Goal: Use online tool/utility: Use online tool/utility

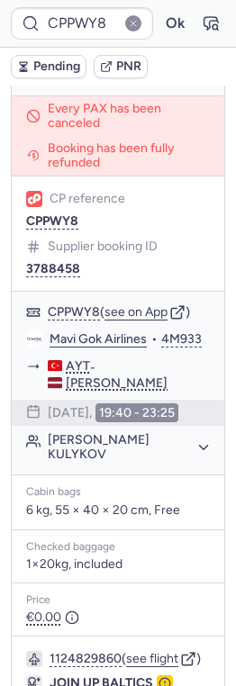
scroll to position [426, 0]
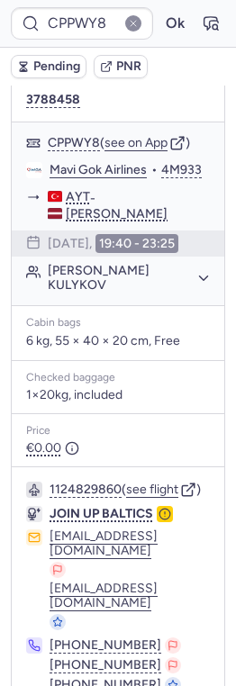
type input "CPB6S8"
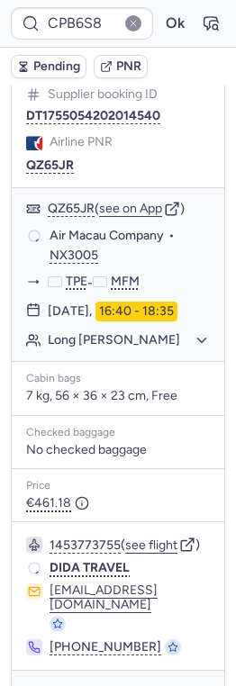
scroll to position [390, 0]
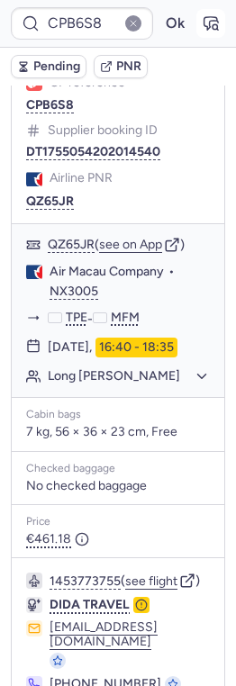
click at [208, 24] on icon "button" at bounding box center [211, 23] width 18 height 18
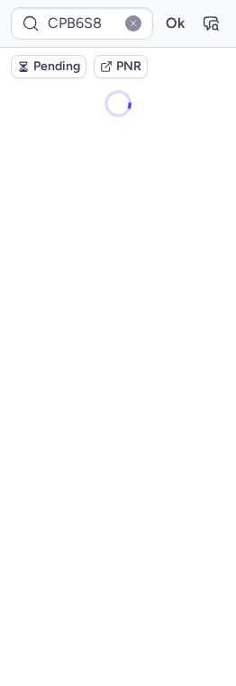
scroll to position [0, 0]
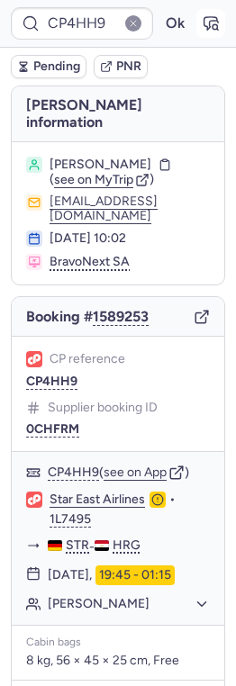
click at [200, 19] on button "button" at bounding box center [210, 23] width 29 height 29
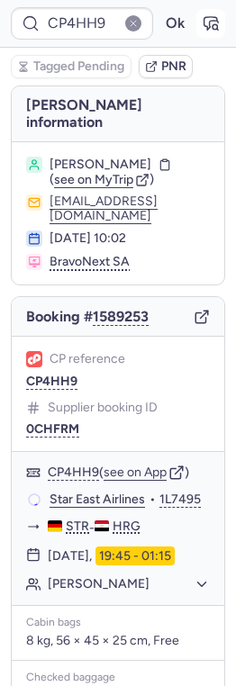
type input "CPPSQK"
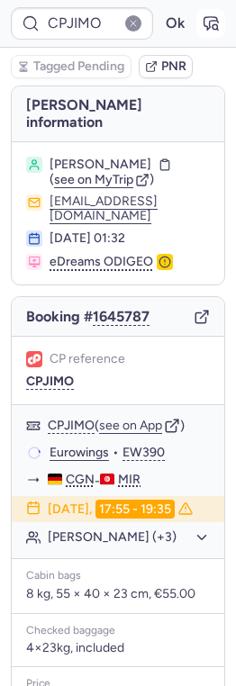
type input "CPPWY8"
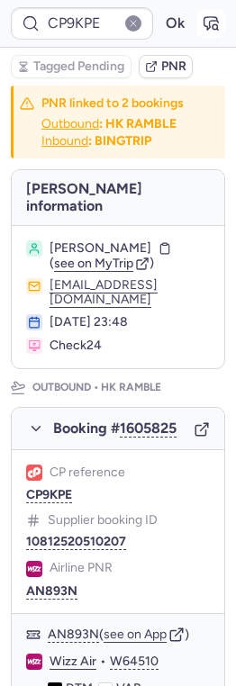
type input "CPPWY8"
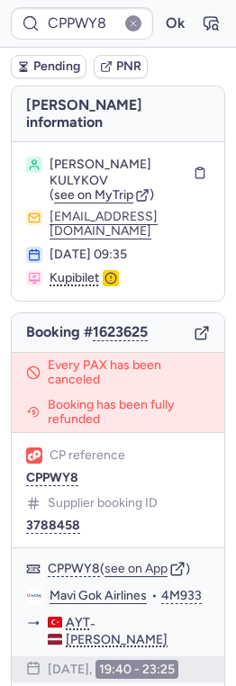
click at [131, 26] on button "button" at bounding box center [133, 23] width 16 height 16
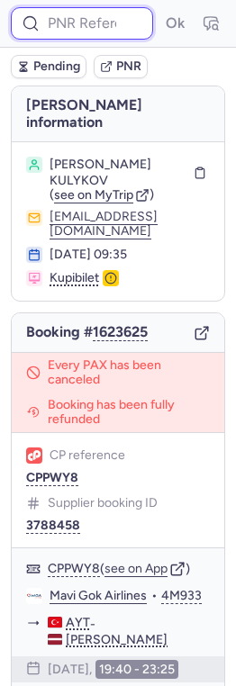
click at [115, 26] on input at bounding box center [82, 23] width 142 height 32
click at [160, 9] on button "Ok" at bounding box center [174, 23] width 29 height 29
type input "CPFNGF"
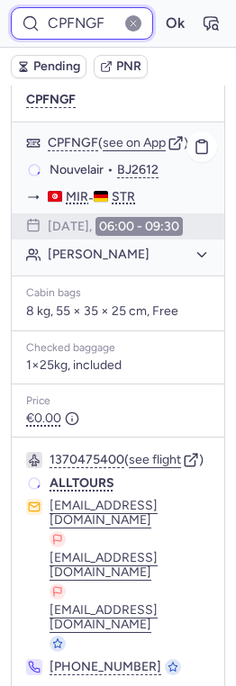
scroll to position [322, 0]
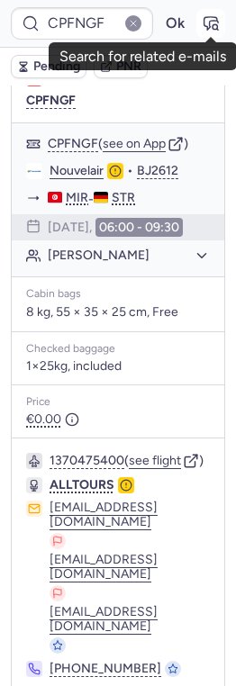
click at [203, 20] on icon "button" at bounding box center [211, 23] width 18 height 18
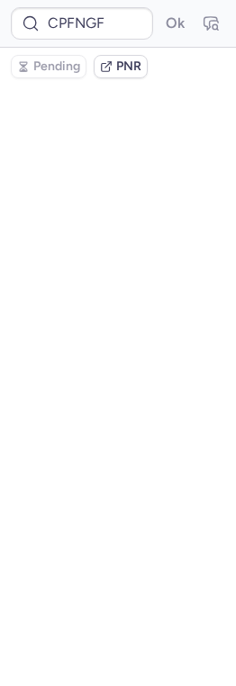
scroll to position [0, 0]
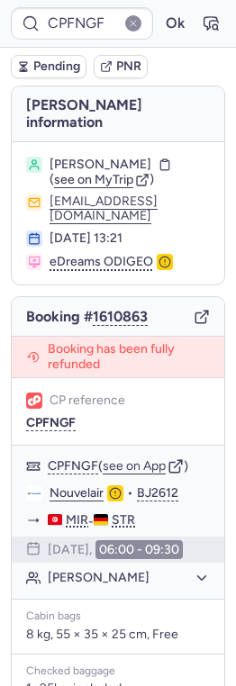
type input "CPPWY8"
